Goal: Communication & Community: Answer question/provide support

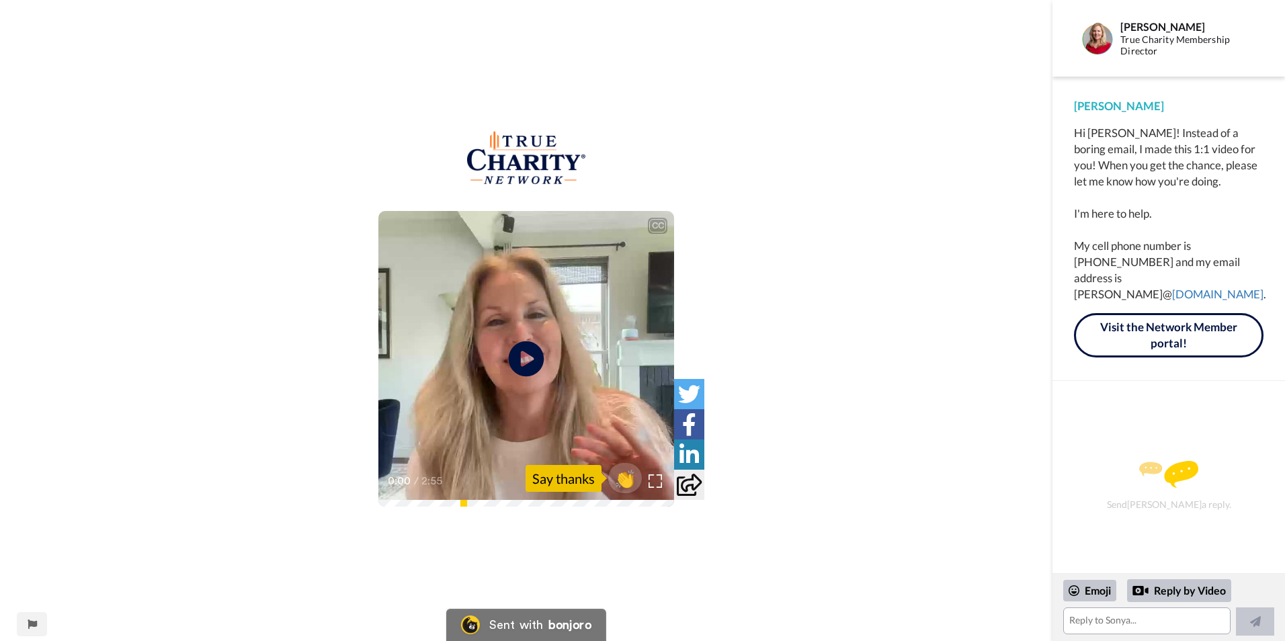
drag, startPoint x: 553, startPoint y: 331, endPoint x: 525, endPoint y: 343, distance: 31.0
click at [525, 343] on div "CC Play/Pause 0:00 / 2:55" at bounding box center [526, 359] width 296 height 296
click at [525, 343] on icon at bounding box center [527, 359] width 36 height 36
click at [566, 347] on video at bounding box center [526, 359] width 296 height 296
click at [1121, 622] on textarea at bounding box center [1146, 620] width 167 height 27
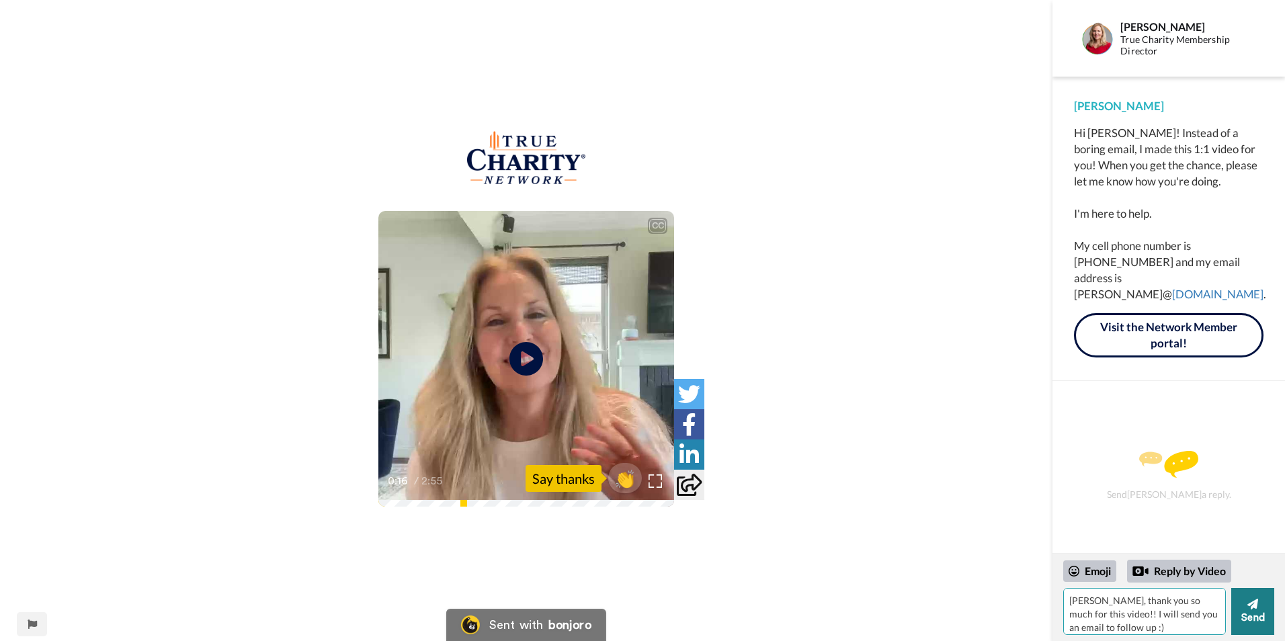
type textarea "[PERSON_NAME], thank you so much for this video!! I will send you an email to f…"
click at [1240, 612] on button "Send" at bounding box center [1252, 611] width 43 height 47
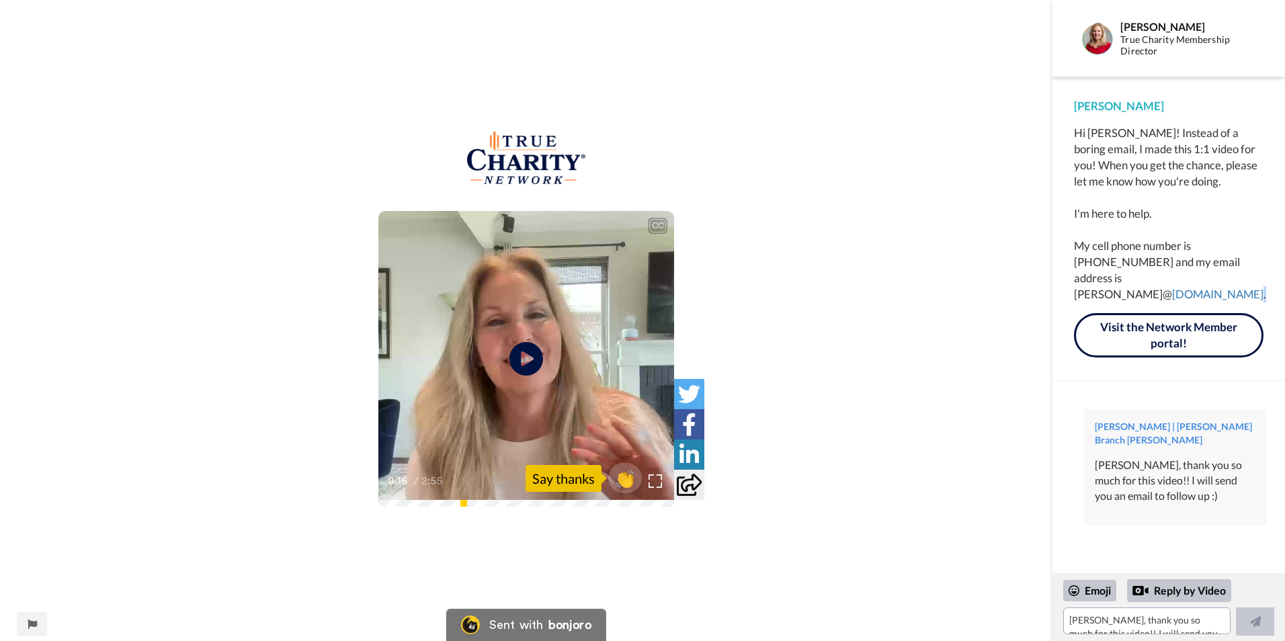
drag, startPoint x: 1178, startPoint y: 285, endPoint x: 1191, endPoint y: 280, distance: 13.6
click at [1191, 280] on div "Hi Aaron! Instead of a boring email, I made this 1:1 video for you! When you ge…" at bounding box center [1168, 213] width 189 height 177
click at [1202, 280] on div "Hi Aaron! Instead of a boring email, I made this 1:1 video for you! When you ge…" at bounding box center [1168, 213] width 189 height 177
click at [1077, 279] on div "Hi Aaron! Instead of a boring email, I made this 1:1 video for you! When you ge…" at bounding box center [1168, 213] width 189 height 177
drag, startPoint x: 1074, startPoint y: 278, endPoint x: 1182, endPoint y: 276, distance: 108.2
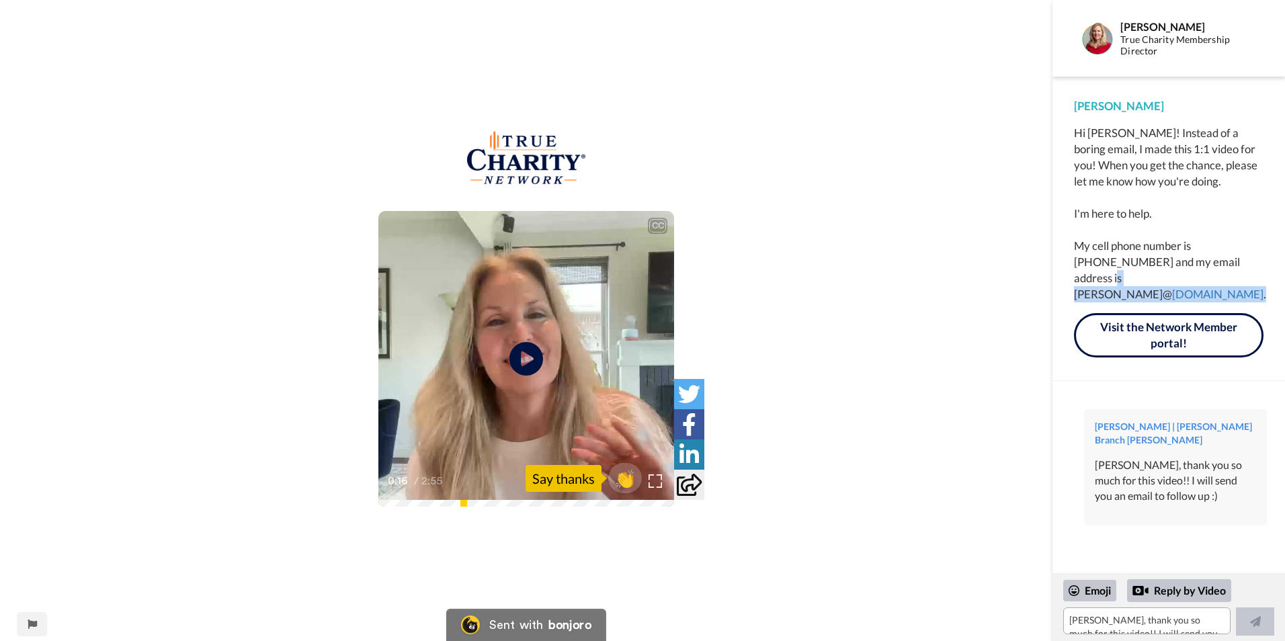
click at [1182, 276] on div "Hi Aaron! Instead of a boring email, I made this 1:1 video for you! When you ge…" at bounding box center [1168, 213] width 189 height 177
copy div "sonya@ truecharity.us ."
